Goal: Navigation & Orientation: Find specific page/section

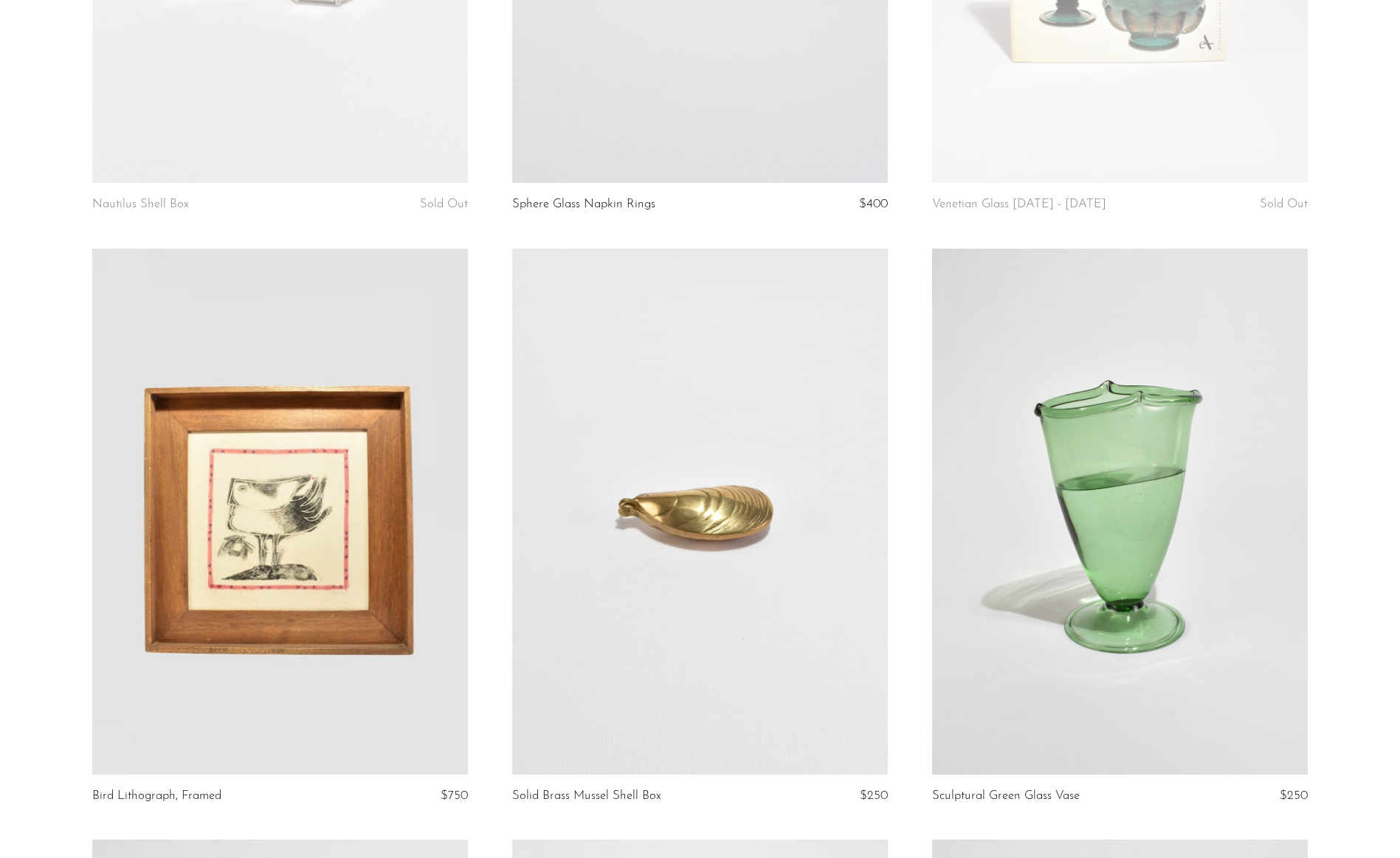
scroll to position [554, 0]
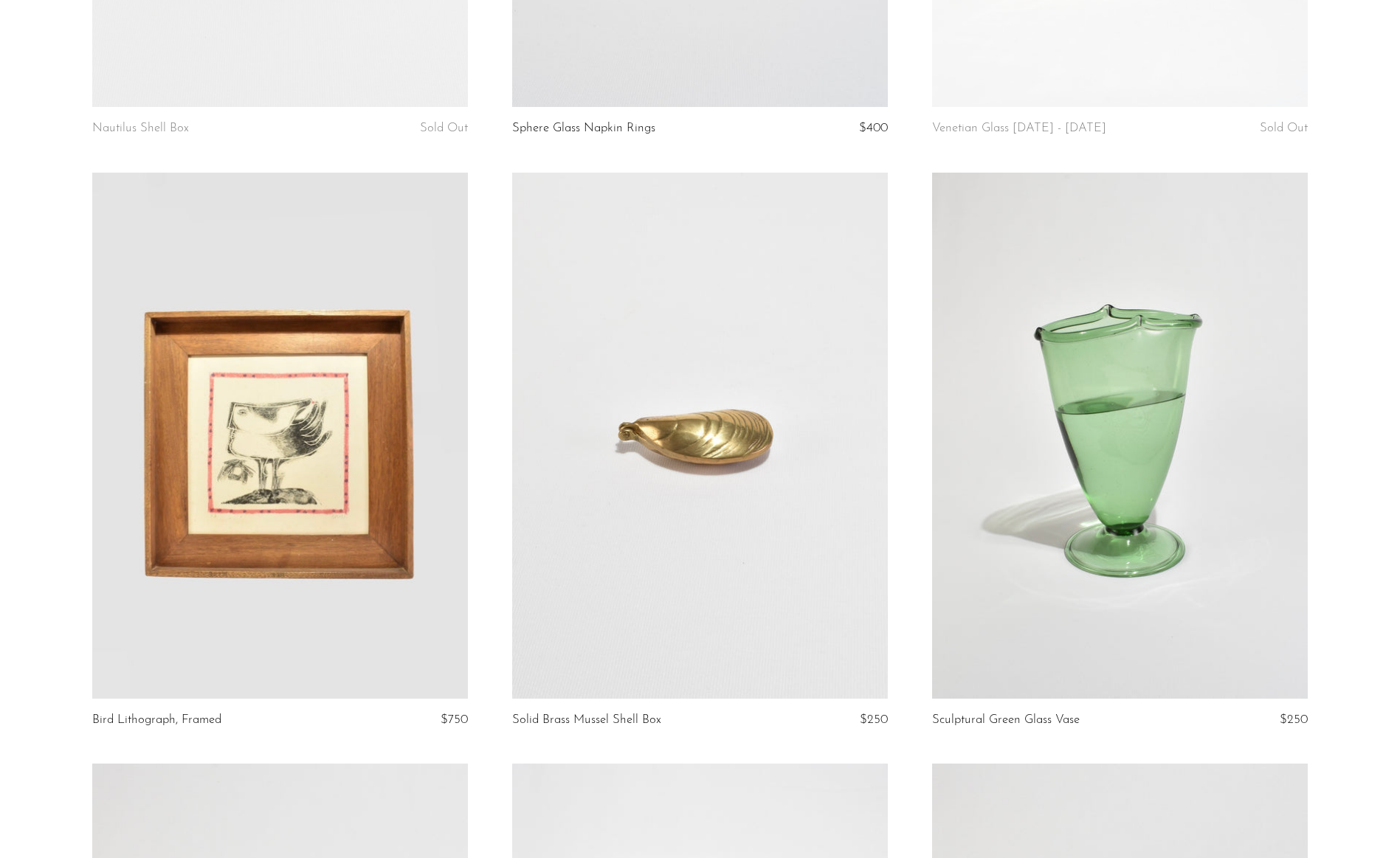
click at [350, 485] on link at bounding box center [280, 436] width 375 height 526
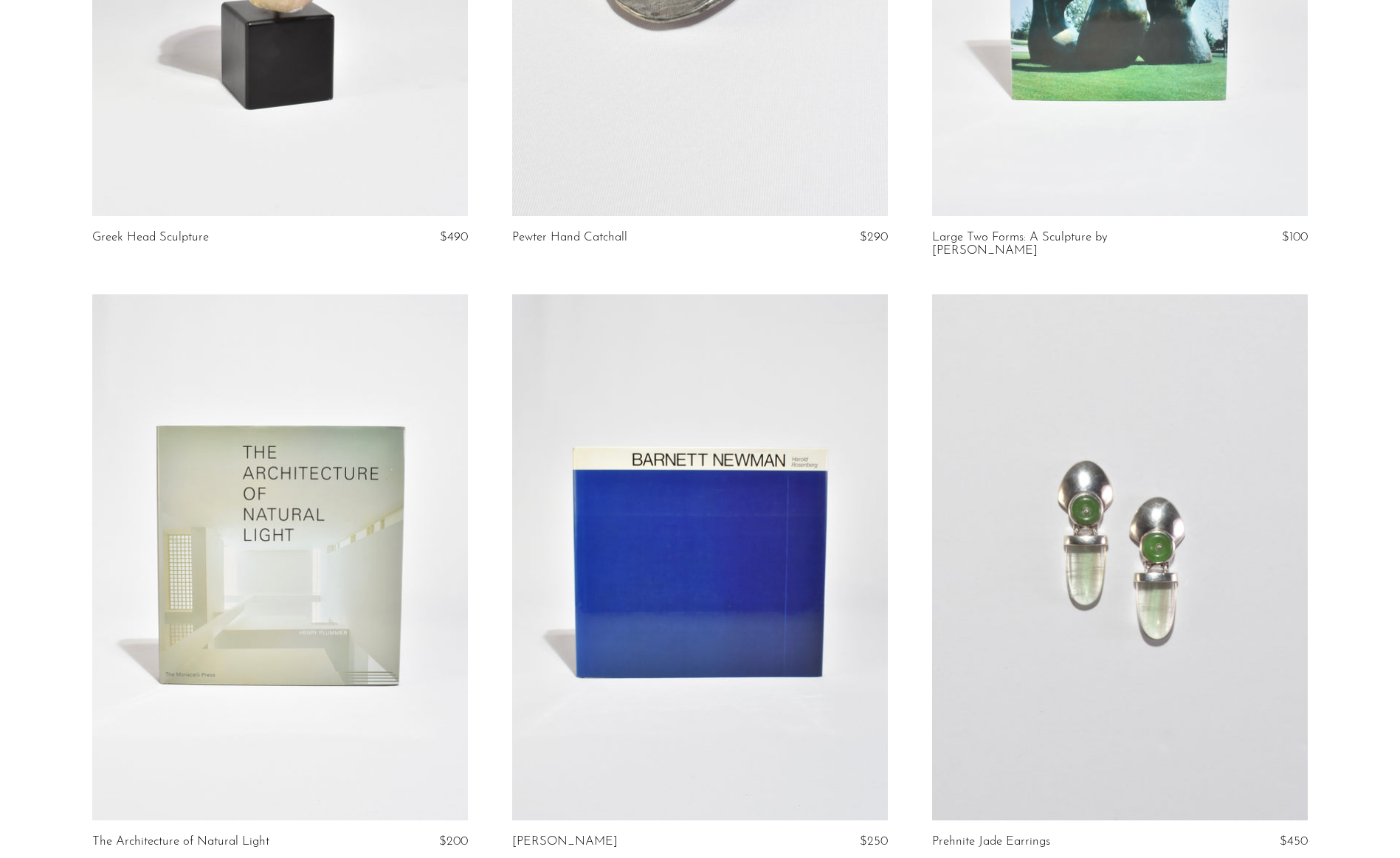
scroll to position [6432, 0]
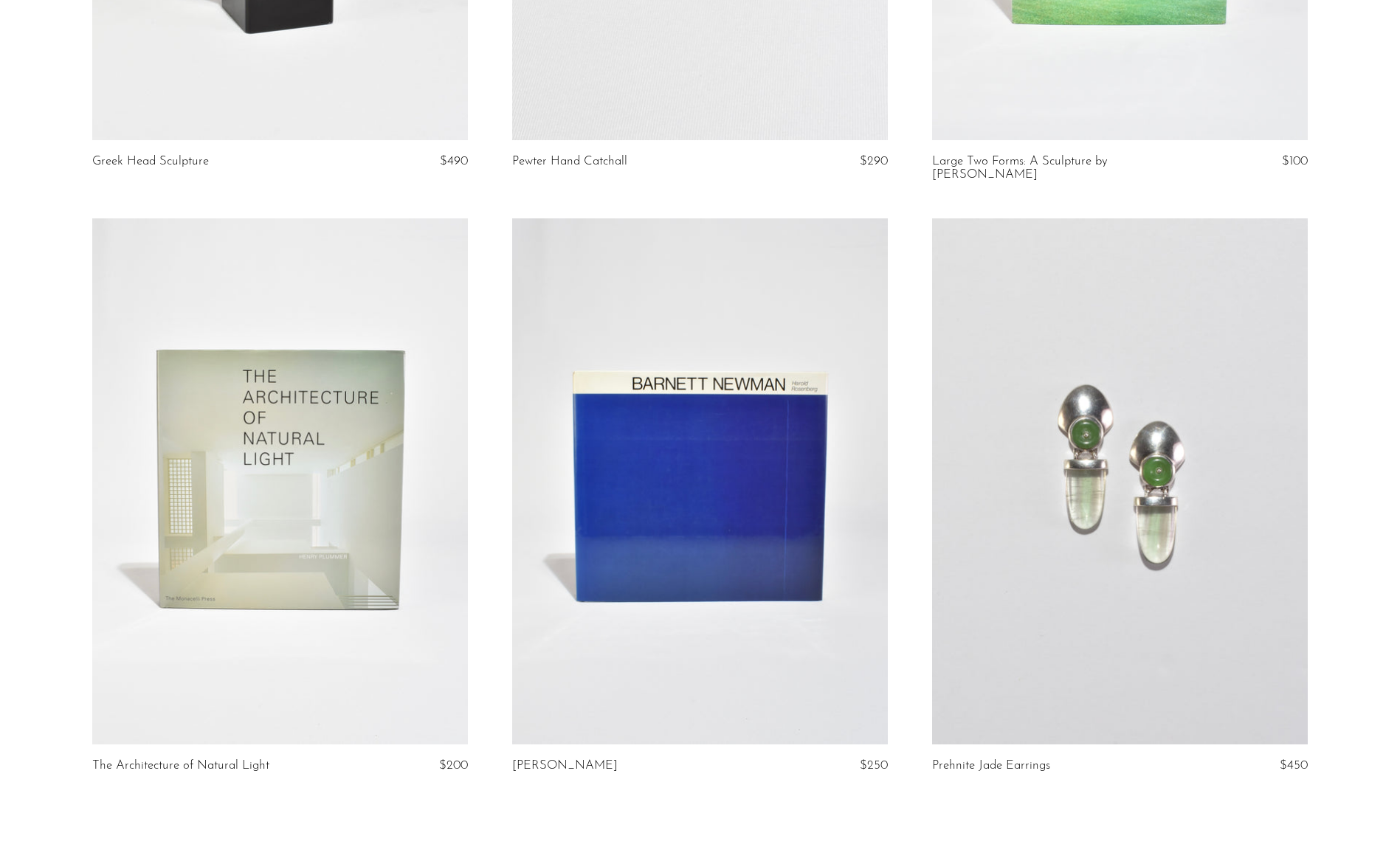
click at [193, 473] on link at bounding box center [280, 481] width 375 height 526
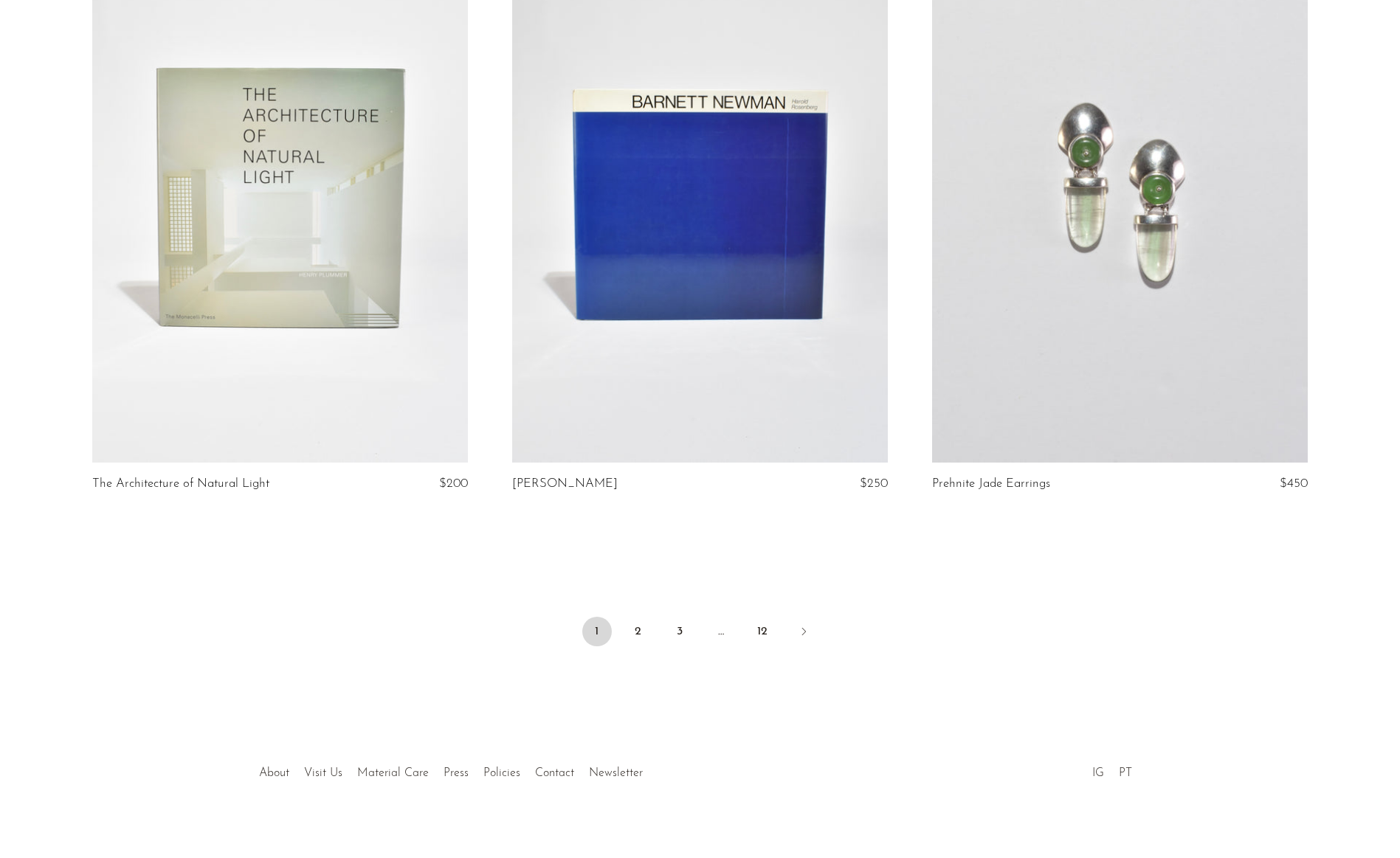
scroll to position [6705, 0]
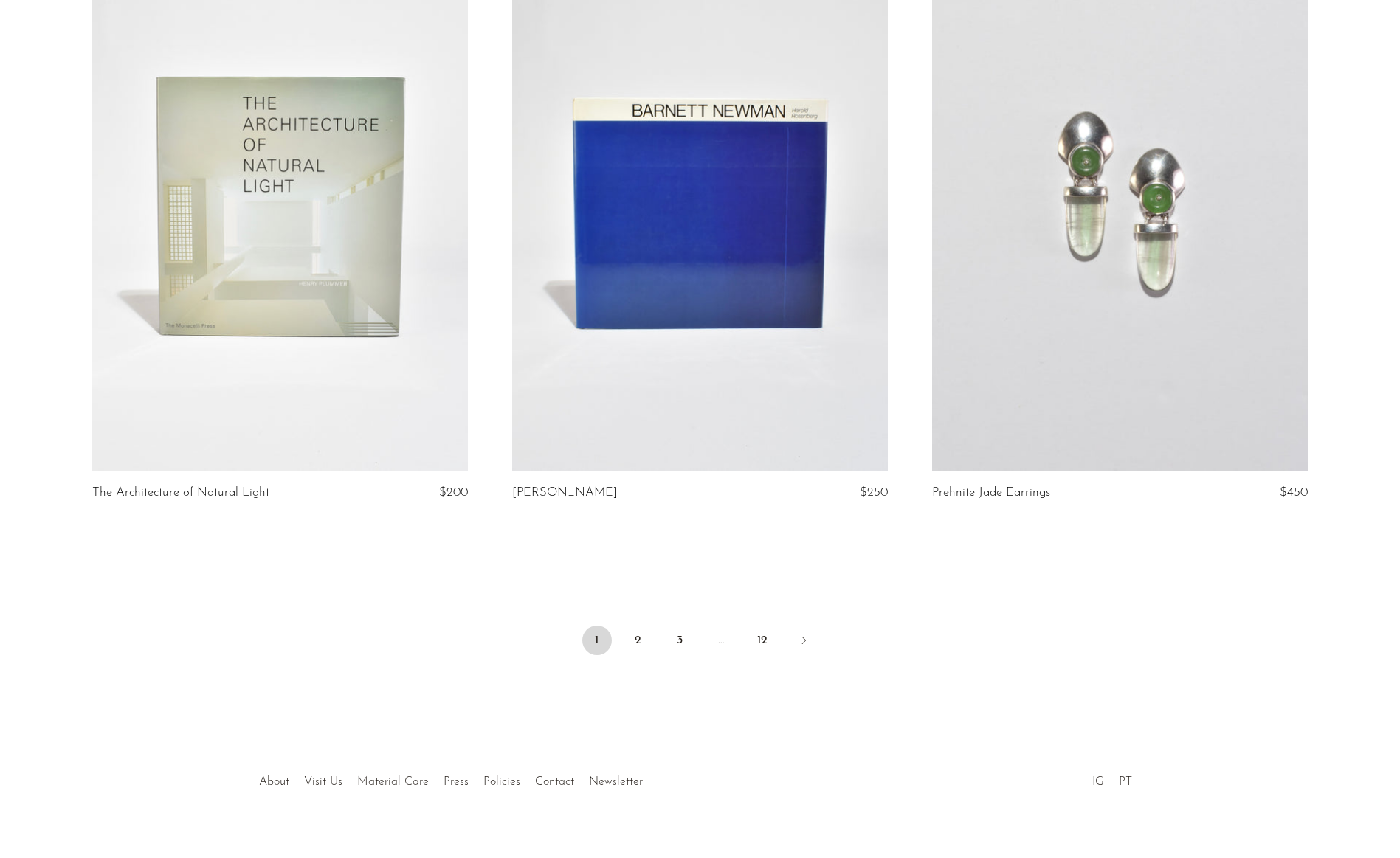
click at [629, 620] on ul "1 2 3 … 12" at bounding box center [700, 642] width 944 height 44
click at [641, 626] on link "2" at bounding box center [638, 641] width 30 height 30
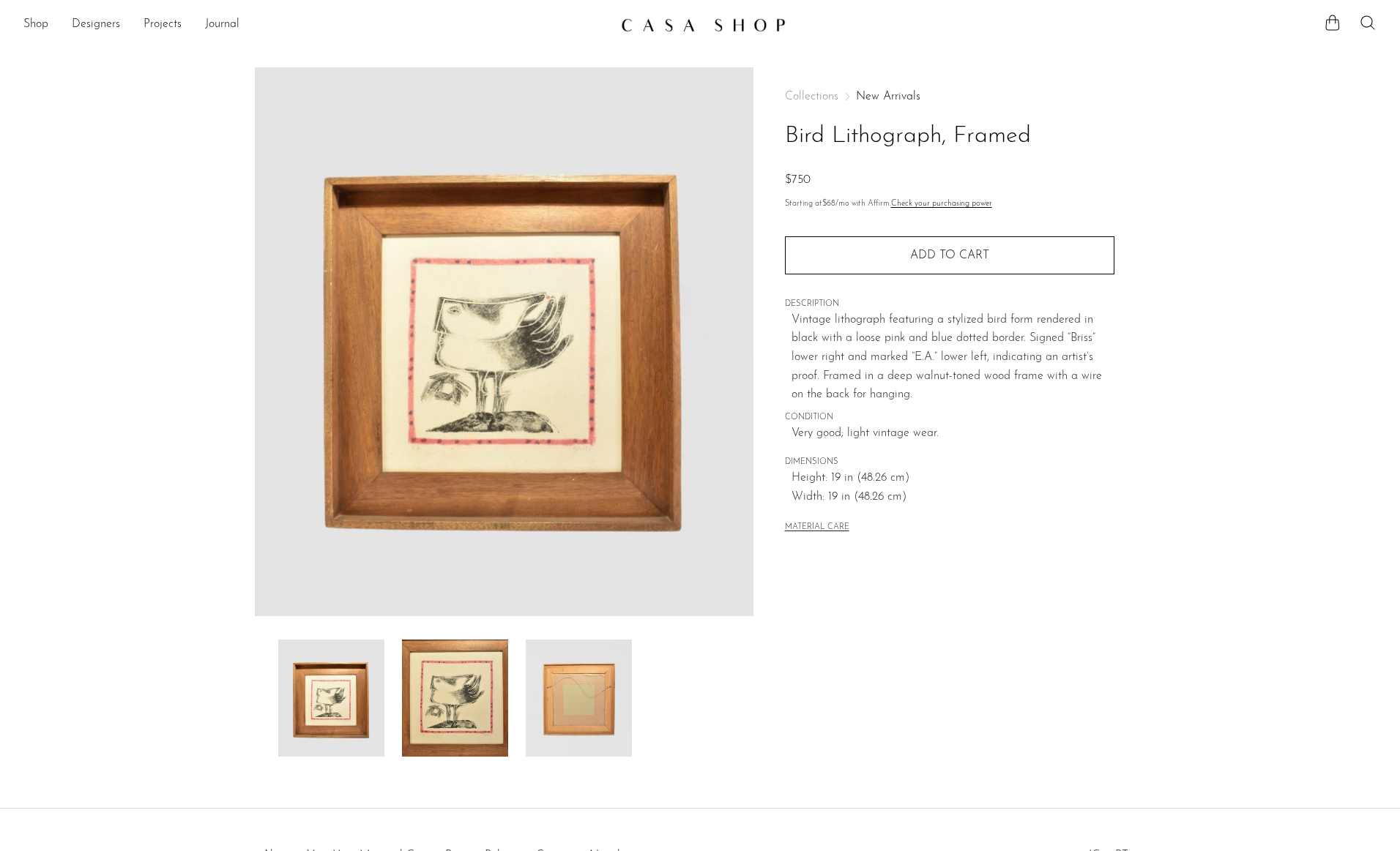
click at [397, 710] on div at bounding box center [504, 698] width 452 height 117
click at [517, 716] on div at bounding box center [504, 698] width 452 height 117
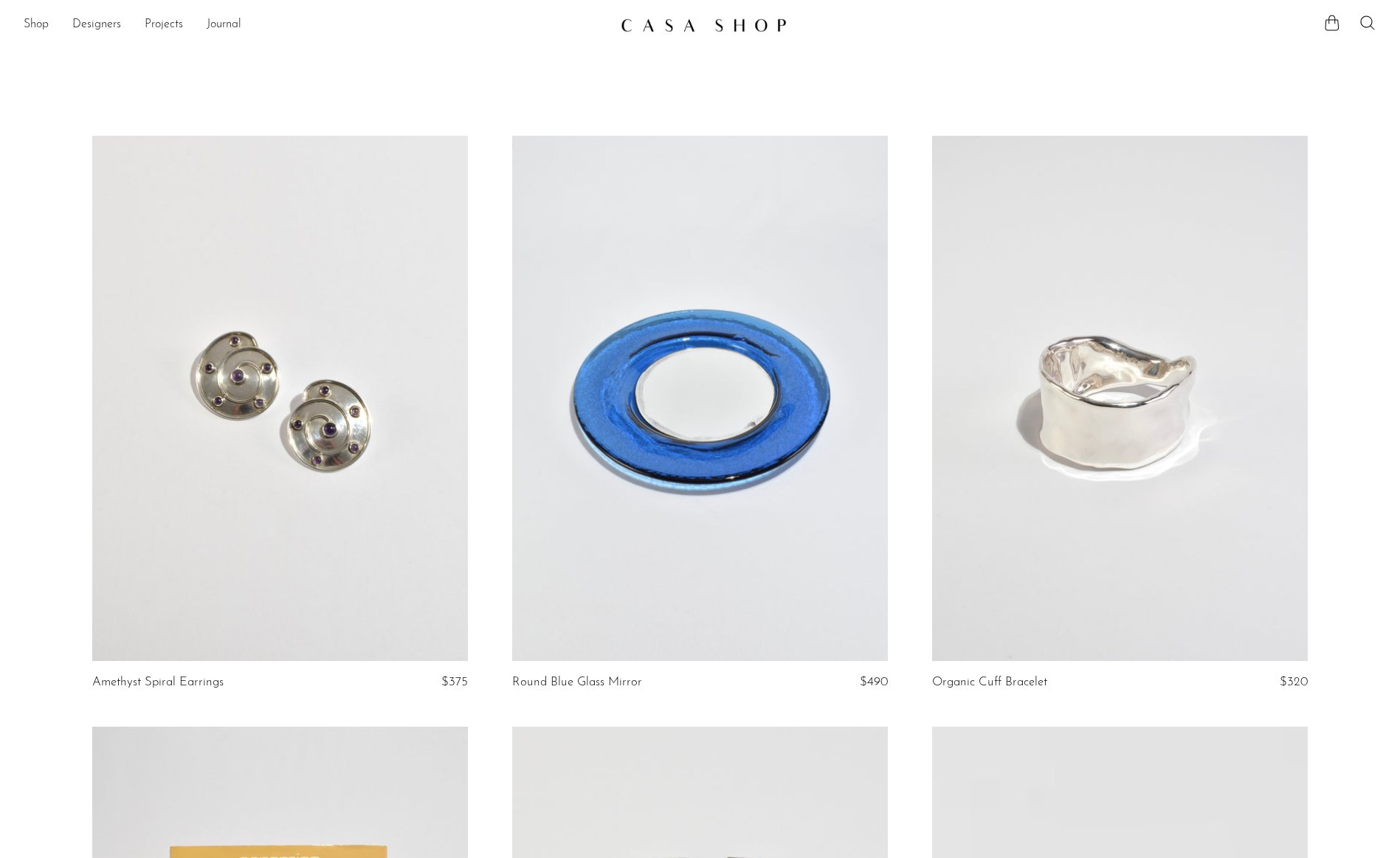
click at [36, 12] on li "Shop Featured New Arrivals Bestsellers Coming Soon Jewelry Jewelry All Earrings…" at bounding box center [36, 25] width 25 height 25
click at [36, 16] on link "Shop" at bounding box center [36, 25] width 25 height 19
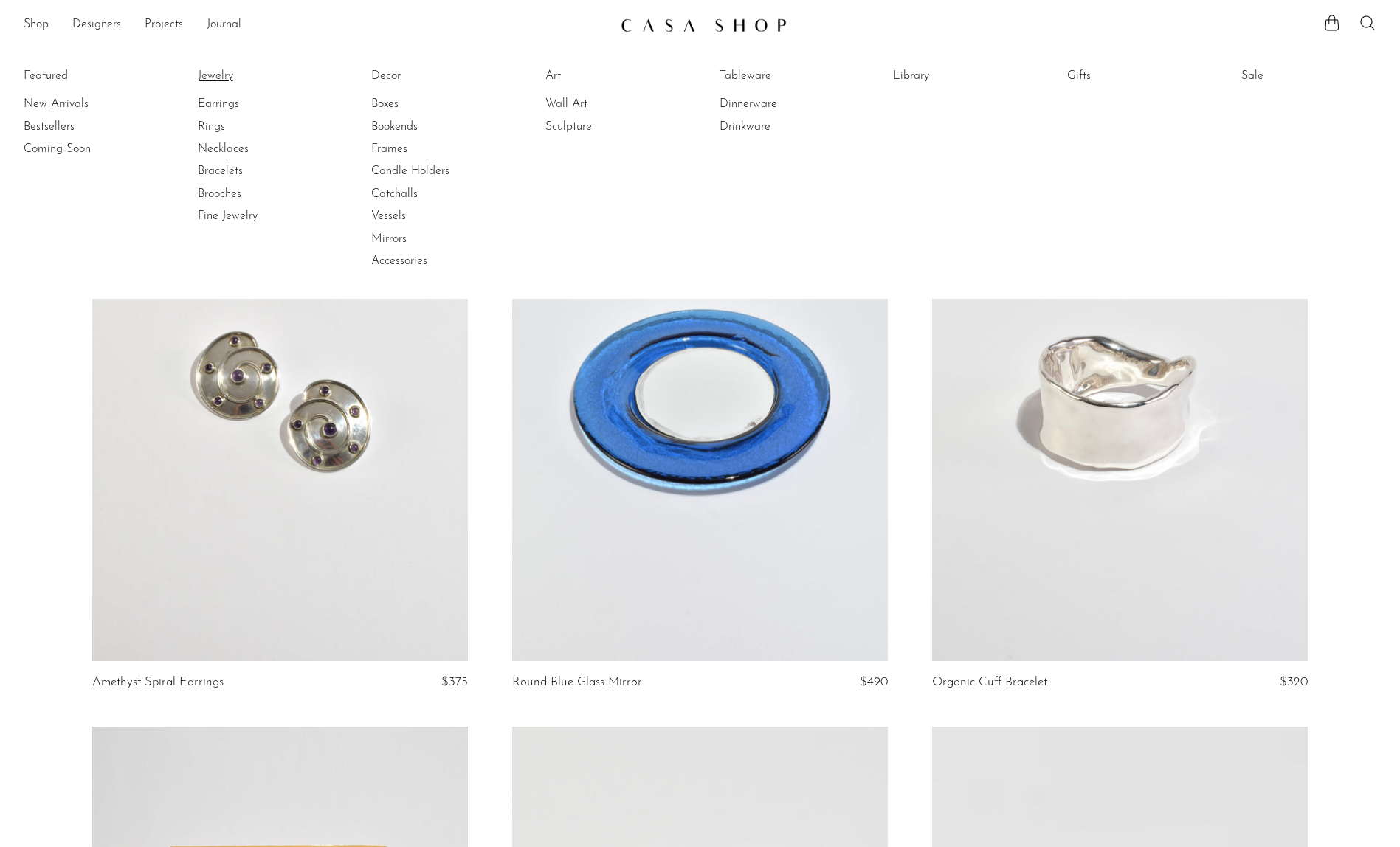
click at [213, 75] on link "Jewelry" at bounding box center [253, 76] width 111 height 16
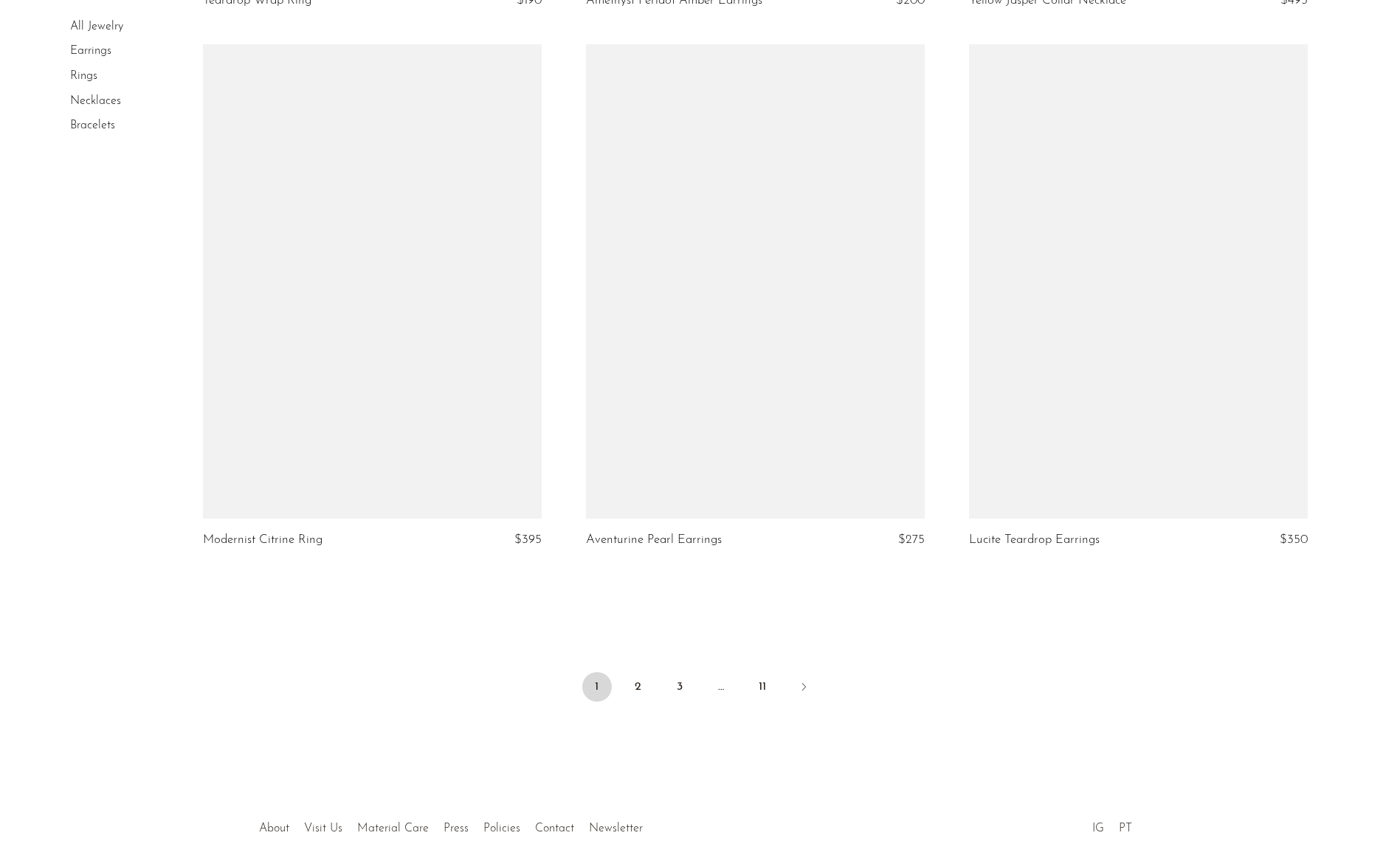
scroll to position [6094, 0]
